Goal: Entertainment & Leisure: Consume media (video, audio)

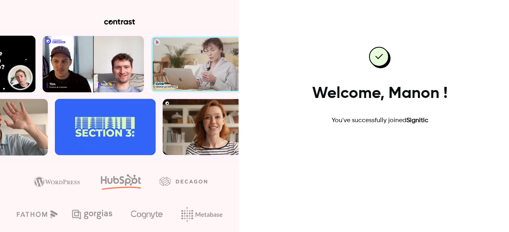
click at [382, 157] on link "Go to dashboard" at bounding box center [380, 150] width 68 height 19
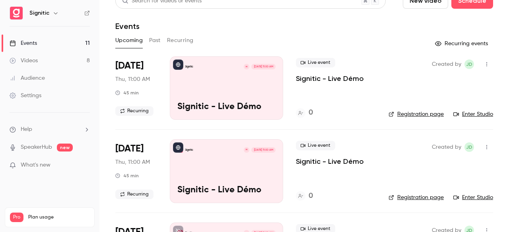
scroll to position [13, 0]
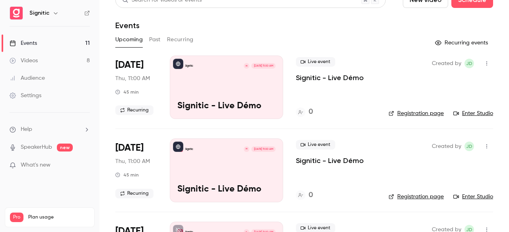
click at [86, 61] on link "Videos 8" at bounding box center [49, 60] width 99 height 17
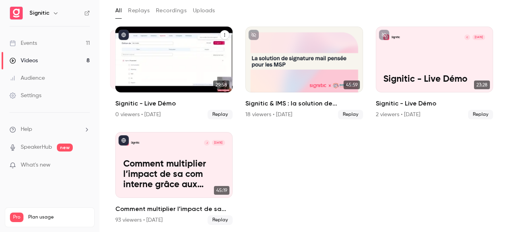
scroll to position [41, 0]
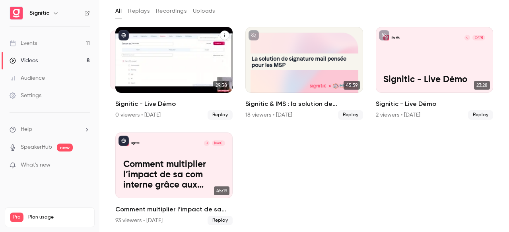
click at [147, 70] on div "Signitic L [DATE] Signitic - Live Démo" at bounding box center [173, 60] width 117 height 66
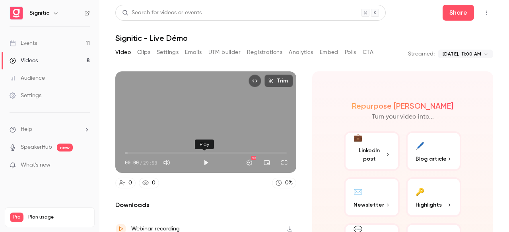
click at [204, 160] on button "Play" at bounding box center [206, 163] width 16 height 16
click at [130, 152] on span "01:03" at bounding box center [206, 153] width 162 height 13
click at [212, 130] on div "Trim 01:10 01:10 / 29:58 HD" at bounding box center [205, 123] width 181 height 102
type input "****"
